Goal: Task Accomplishment & Management: Use online tool/utility

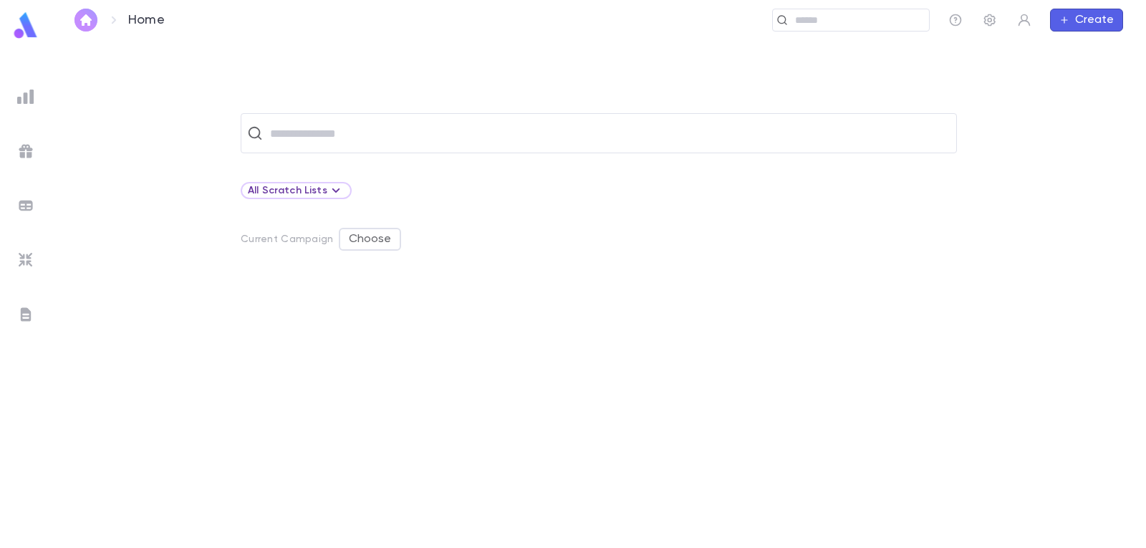
click at [88, 18] on img "button" at bounding box center [85, 19] width 17 height 11
click at [26, 32] on img at bounding box center [25, 25] width 29 height 28
click at [112, 19] on icon at bounding box center [113, 19] width 17 height 17
click at [1024, 23] on icon "button" at bounding box center [1024, 20] width 14 height 14
click at [1046, 47] on link "Profile" at bounding box center [1048, 48] width 64 height 23
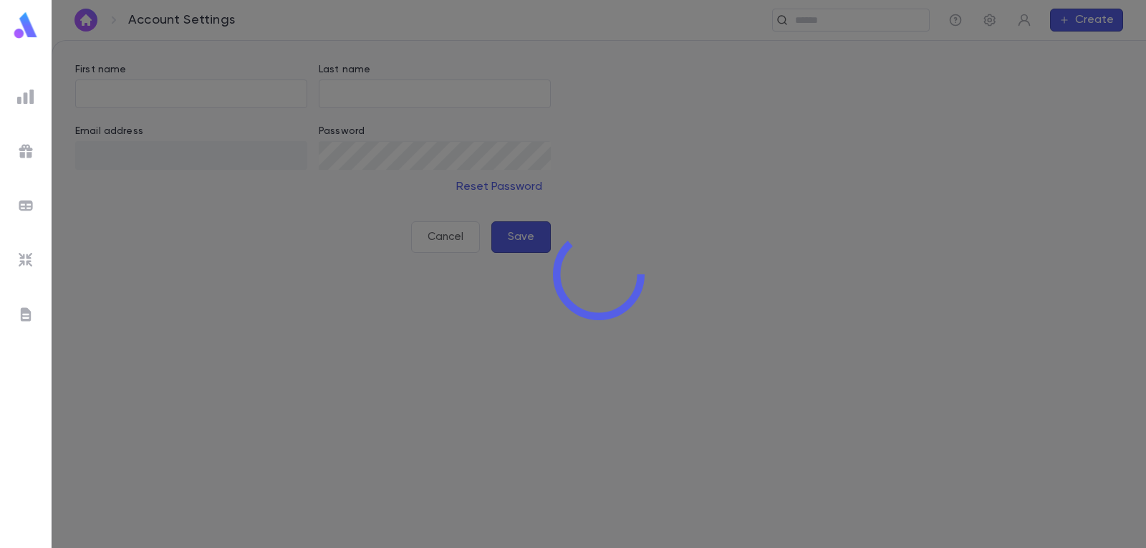
type input "*****"
type input "**********"
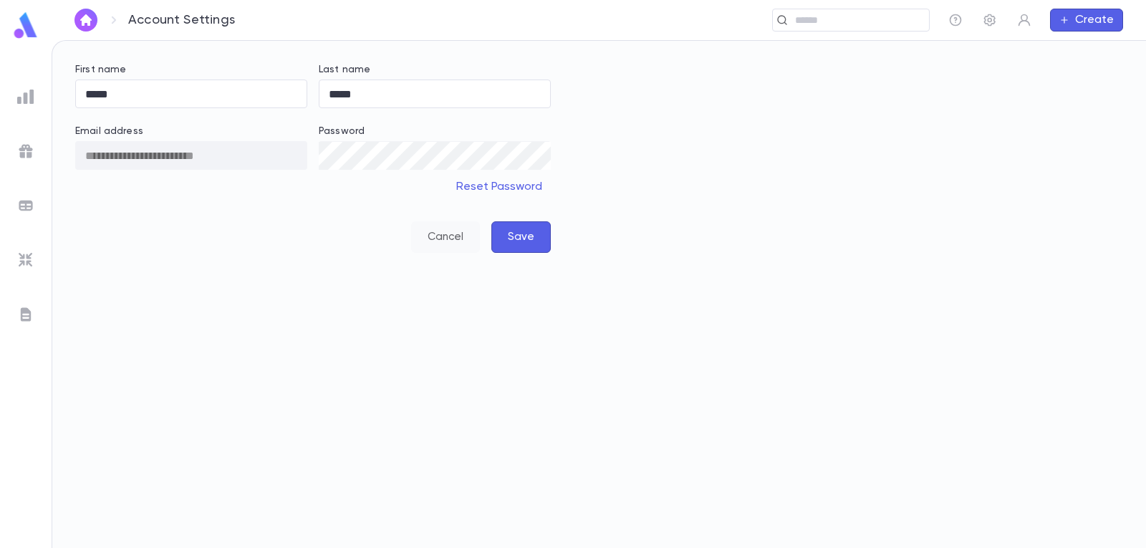
click at [438, 235] on button "Cancel" at bounding box center [445, 237] width 69 height 32
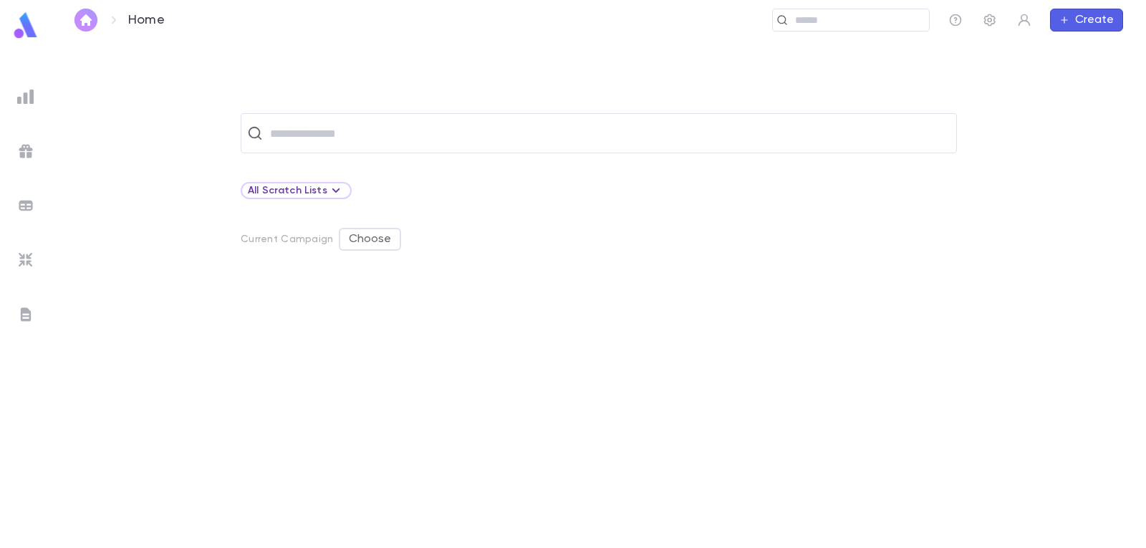
click at [87, 17] on img "button" at bounding box center [85, 19] width 17 height 11
click at [359, 129] on input "text" at bounding box center [608, 133] width 685 height 27
click at [26, 95] on img at bounding box center [25, 96] width 17 height 17
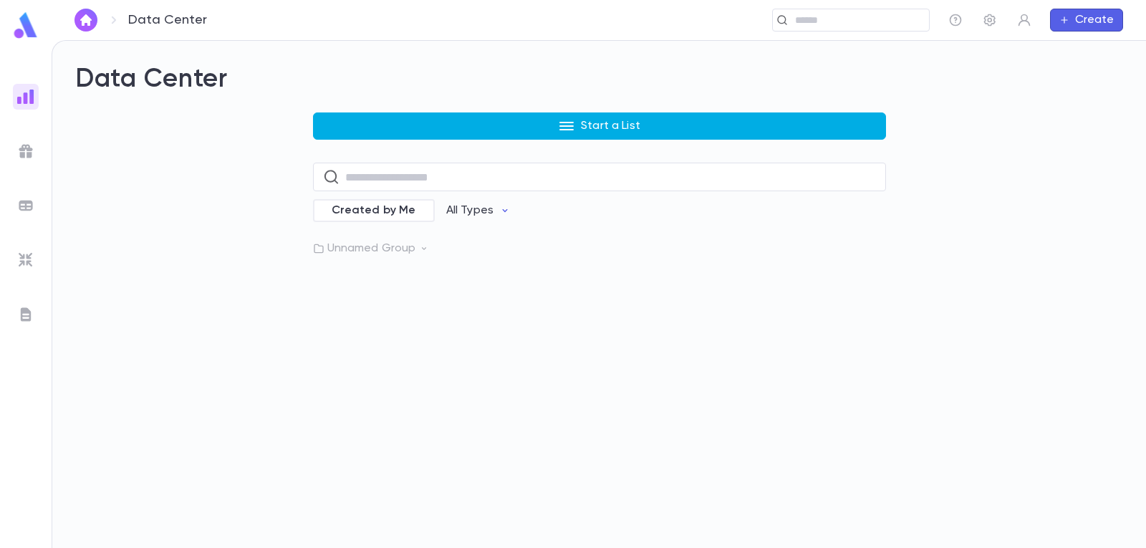
click at [593, 122] on p "Start a List" at bounding box center [610, 126] width 59 height 14
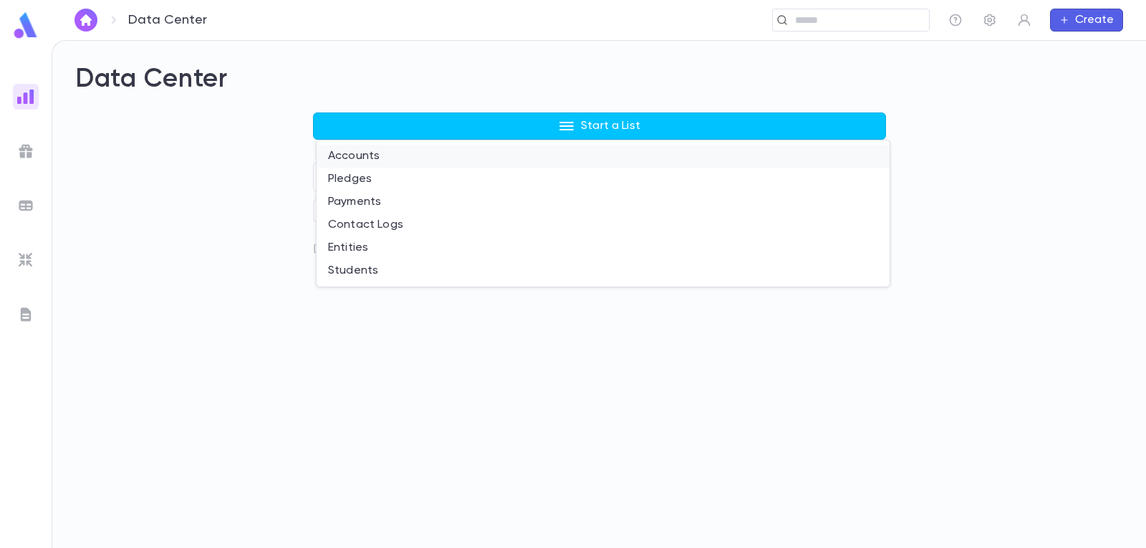
click at [362, 155] on li "Accounts" at bounding box center [603, 156] width 573 height 23
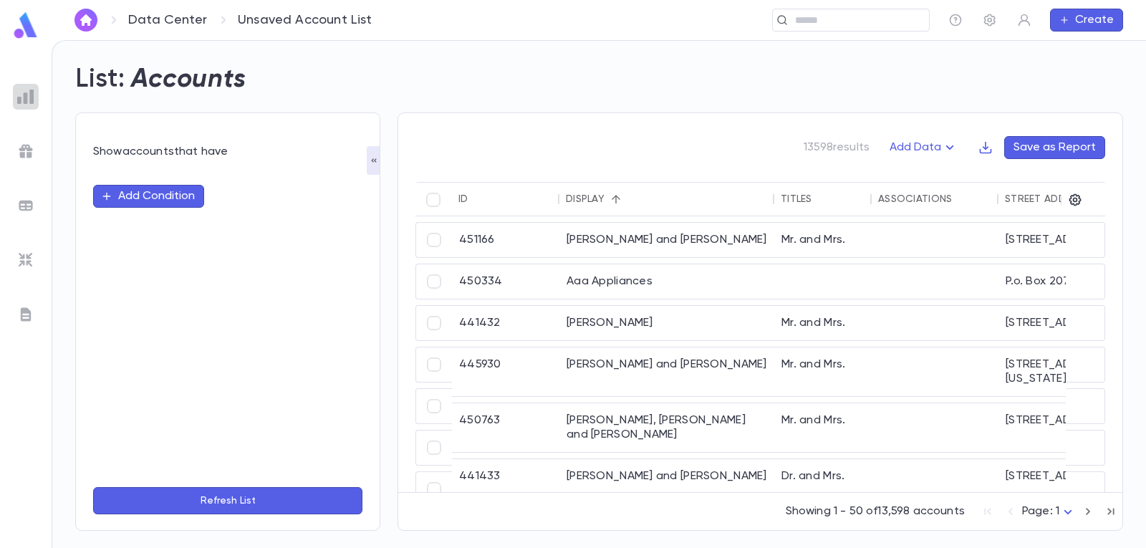
click at [29, 101] on img at bounding box center [25, 96] width 17 height 17
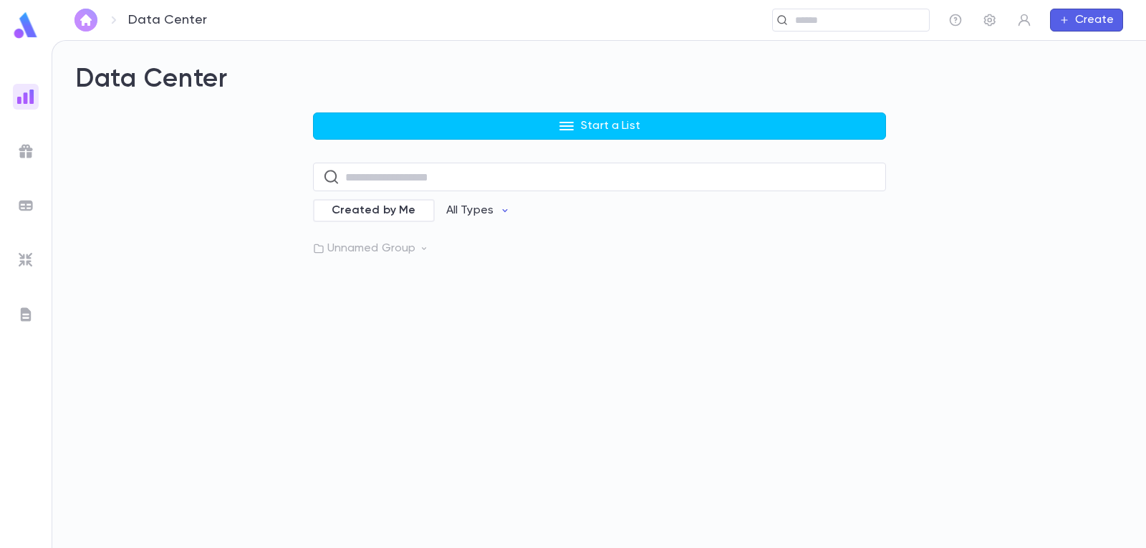
click at [87, 23] on img "button" at bounding box center [85, 19] width 17 height 11
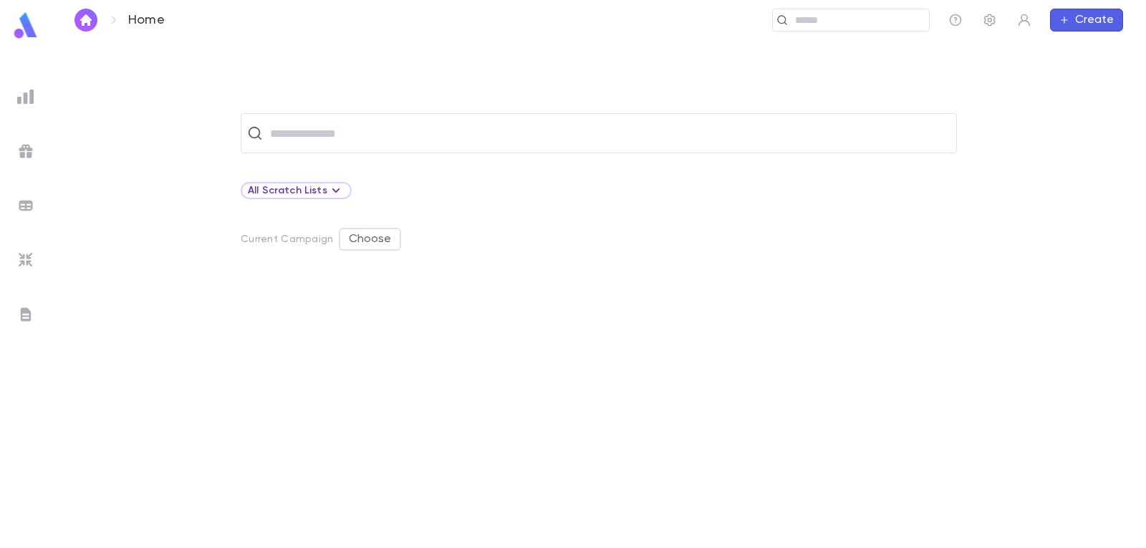
click at [497, 196] on div "All Scratch Lists" at bounding box center [599, 190] width 716 height 17
